Goal: Information Seeking & Learning: Learn about a topic

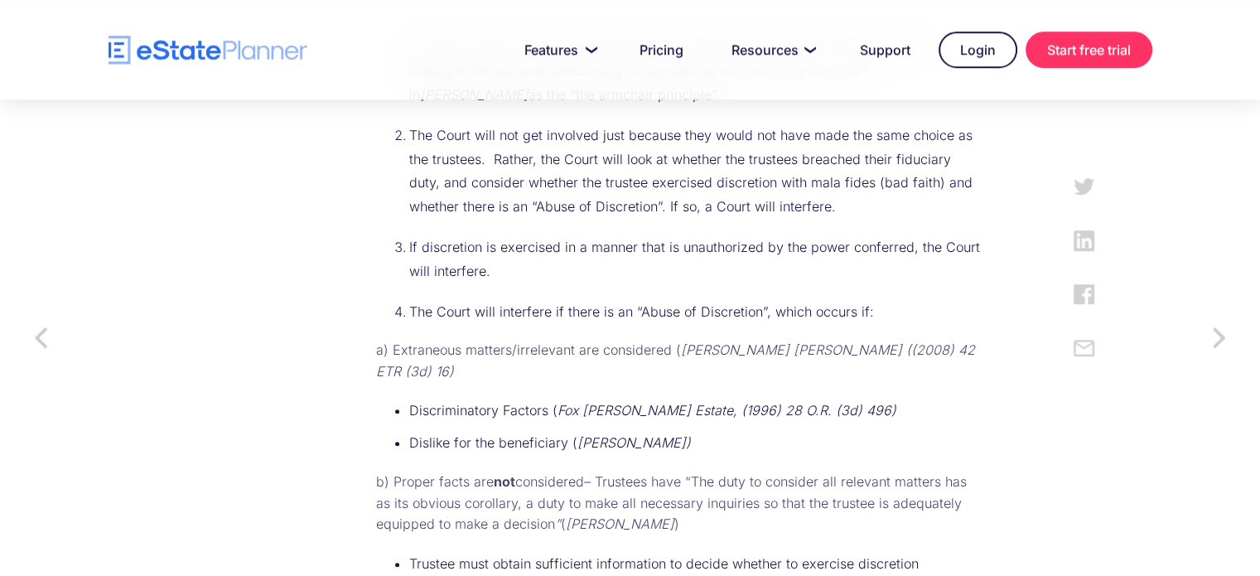
scroll to position [1404, 0]
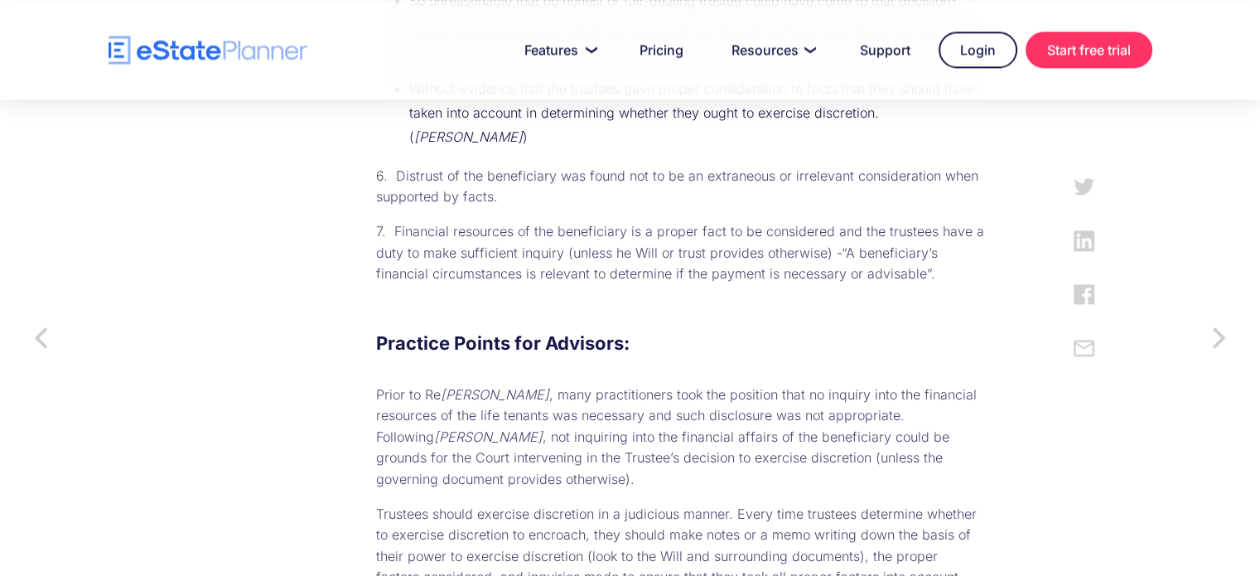
scroll to position [2080, 0]
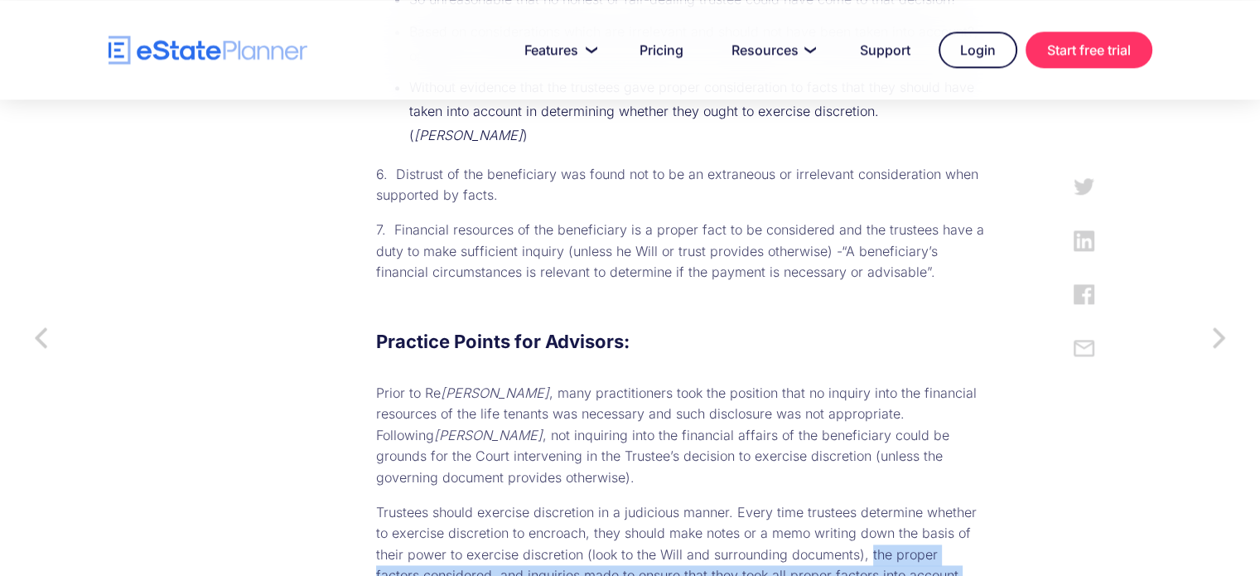
drag, startPoint x: 805, startPoint y: 422, endPoint x: 822, endPoint y: 459, distance: 40.8
click at [822, 502] on p "Trustees should exercise discretion in a judicious manner. Every time trustees …" at bounding box center [680, 555] width 608 height 106
copy p "the proper factors considered, and inquiries made to ensure that they took all …"
